Goal: Task Accomplishment & Management: Use online tool/utility

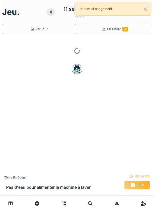
click at [138, 185] on span "Stop" at bounding box center [140, 185] width 6 height 4
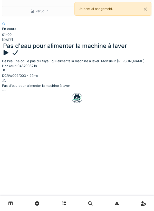
click at [97, 88] on div at bounding box center [77, 90] width 150 height 5
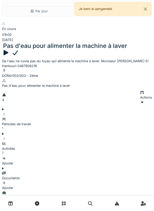
click at [134, 156] on div "Ajouter" at bounding box center [77, 161] width 150 height 10
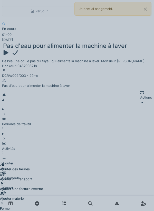
click at [43, 191] on div "Ajouter matériel" at bounding box center [21, 196] width 43 height 10
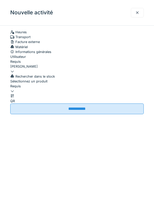
click at [51, 89] on div at bounding box center [76, 89] width 133 height 0
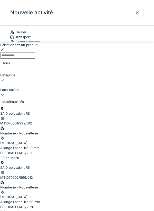
click at [35, 52] on input "Sélectionnez un produit" at bounding box center [17, 55] width 35 height 6
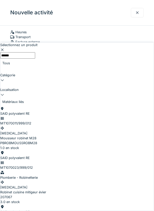
type input "*****"
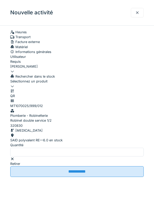
click at [118, 84] on div at bounding box center [76, 84] width 133 height 0
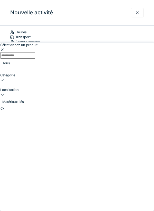
scroll to position [19, 0]
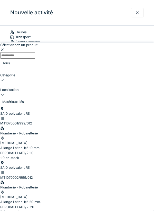
click at [35, 52] on input "Sélectionnez un produit" at bounding box center [17, 55] width 35 height 6
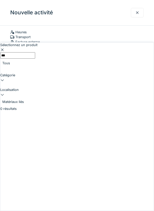
type input "****"
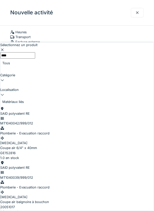
scroll to position [47, 0]
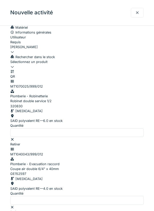
scroll to position [62, 0]
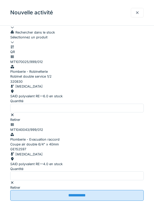
click at [101, 201] on input "**********" at bounding box center [76, 195] width 133 height 11
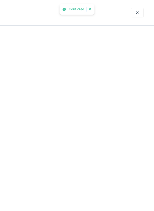
scroll to position [0, 0]
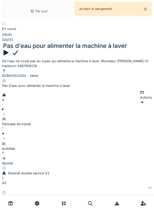
click at [19, 49] on div at bounding box center [15, 52] width 7 height 7
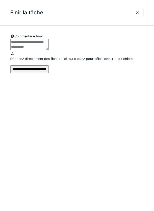
click at [136, 15] on div at bounding box center [137, 12] width 13 height 9
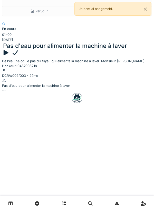
click at [89, 88] on div at bounding box center [77, 90] width 150 height 5
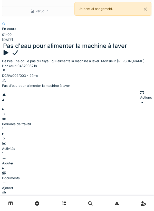
click at [136, 181] on div "Ajouter" at bounding box center [77, 186] width 150 height 10
click at [19, 49] on div at bounding box center [15, 52] width 7 height 7
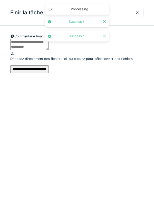
click at [137, 15] on div at bounding box center [137, 12] width 4 height 5
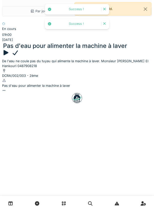
click at [97, 88] on div at bounding box center [77, 90] width 150 height 5
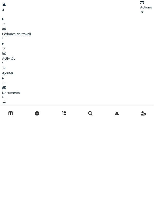
scroll to position [18, 0]
type textarea "**********"
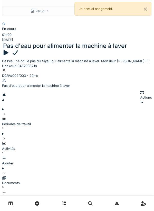
scroll to position [0, 0]
click at [19, 49] on div at bounding box center [15, 52] width 7 height 7
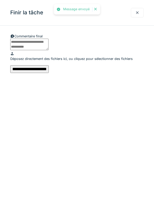
click at [49, 73] on input "**********" at bounding box center [29, 69] width 38 height 8
